Goal: Task Accomplishment & Management: Complete application form

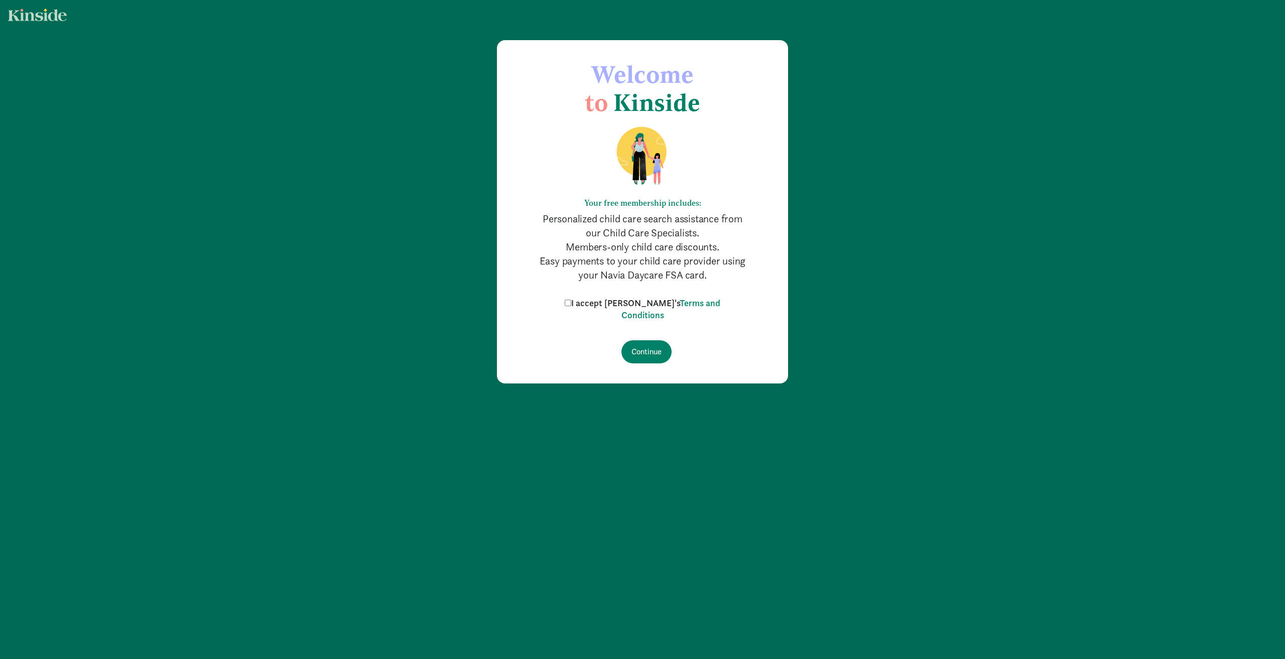
click at [588, 308] on label "I accept Kinside's Terms and Conditions" at bounding box center [642, 309] width 161 height 24
click at [571, 306] on input "I accept Kinside's Terms and Conditions" at bounding box center [567, 303] width 7 height 7
click at [571, 303] on input "I accept Kinside's Terms and Conditions" at bounding box center [567, 303] width 7 height 7
click at [591, 303] on label "I accept Kinside's Terms and Conditions" at bounding box center [642, 309] width 161 height 24
click at [571, 303] on input "I accept Kinside's Terms and Conditions" at bounding box center [567, 303] width 7 height 7
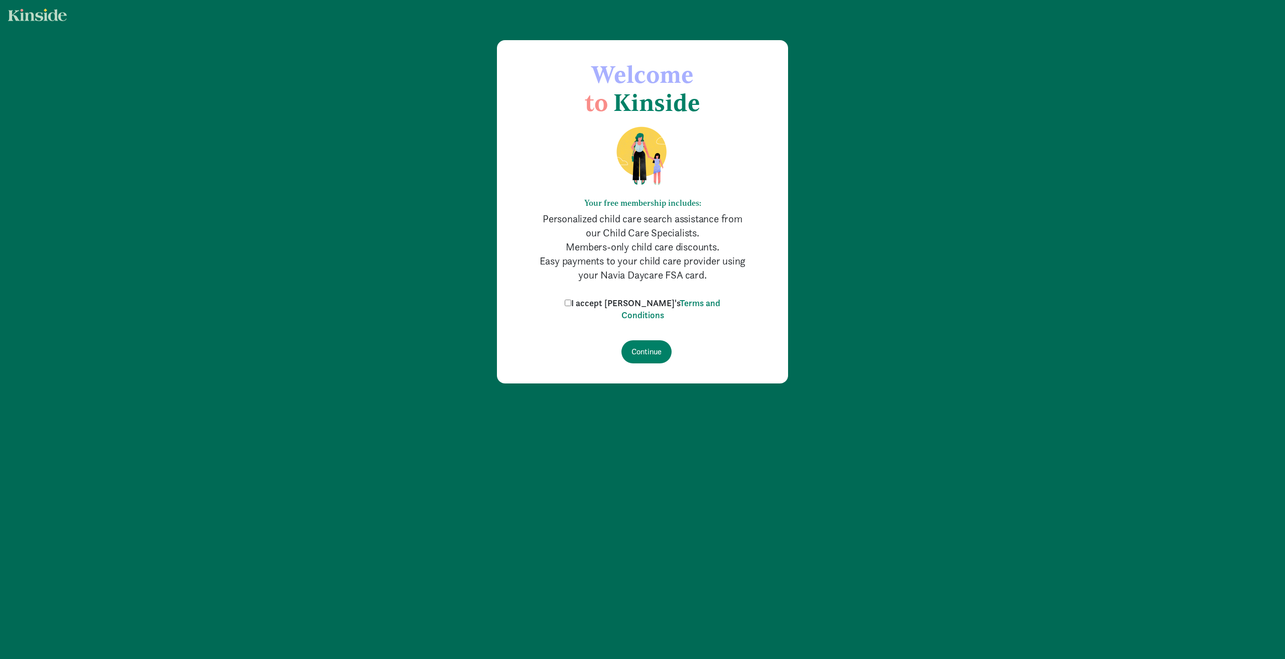
checkbox input "true"
click at [647, 347] on input "Continue" at bounding box center [646, 351] width 50 height 23
